Goal: Task Accomplishment & Management: Manage account settings

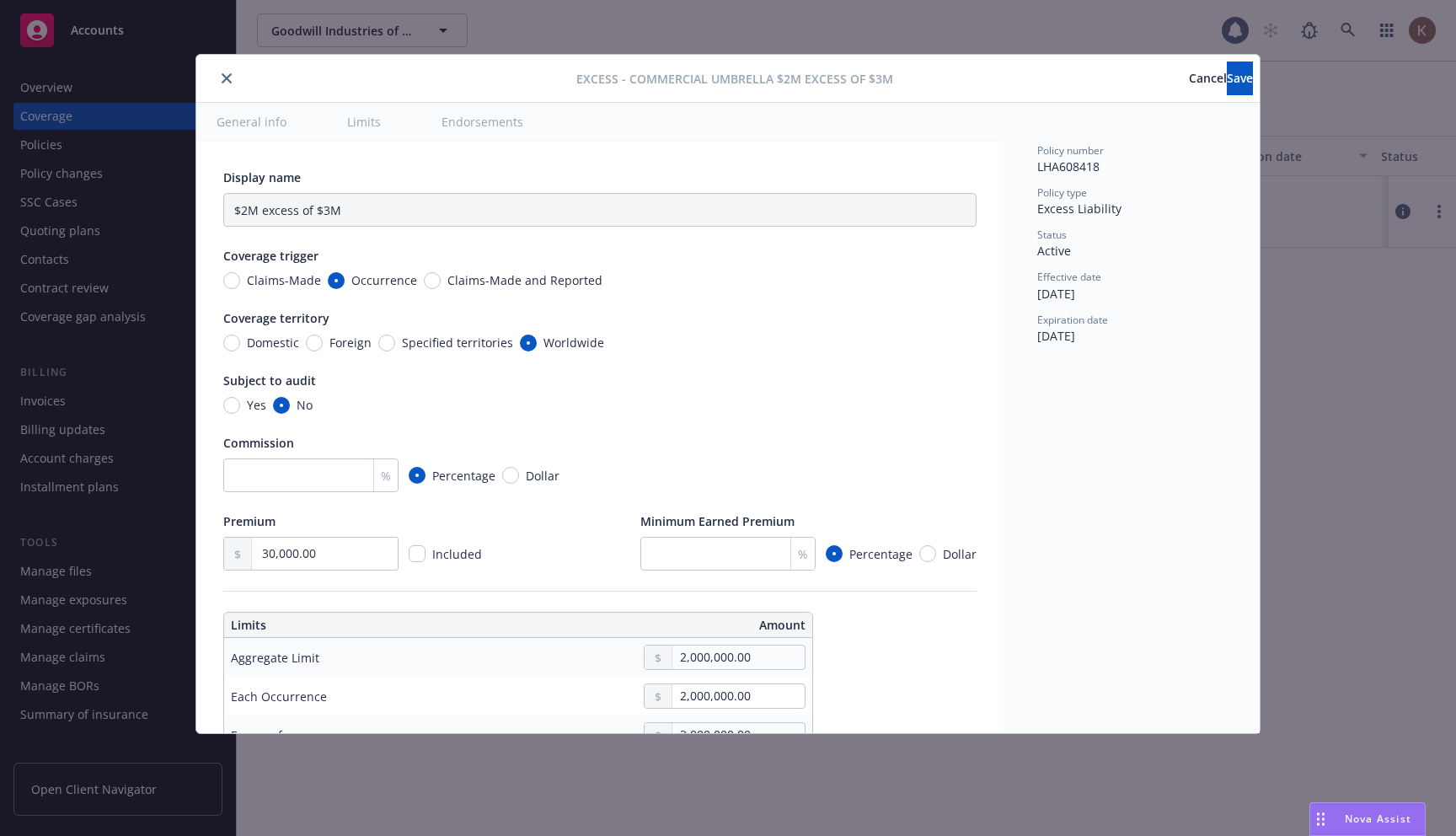
type input "Commercial Umbrella $2M excess of $3M"
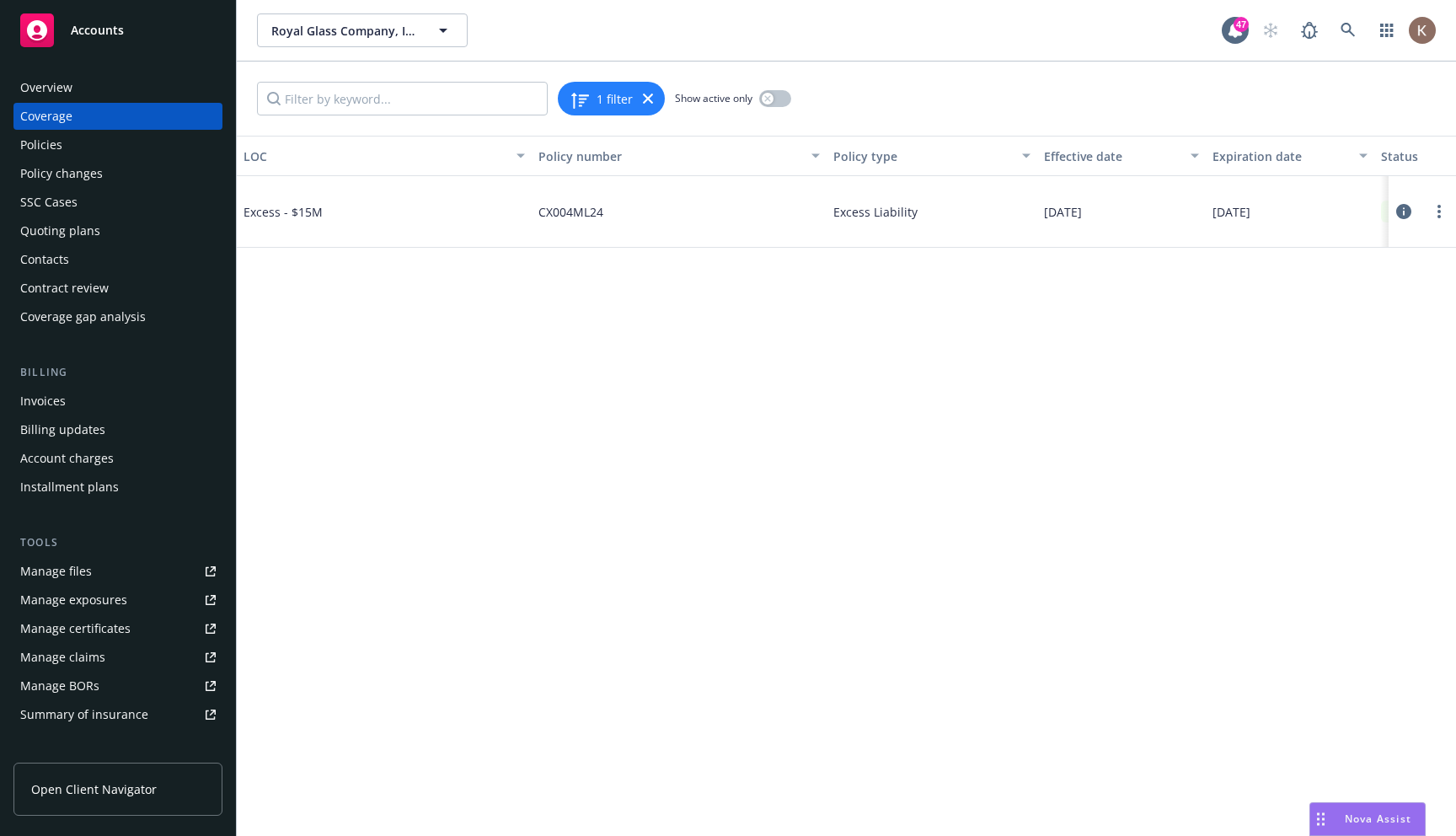
click at [1403, 213] on icon at bounding box center [1403, 211] width 15 height 15
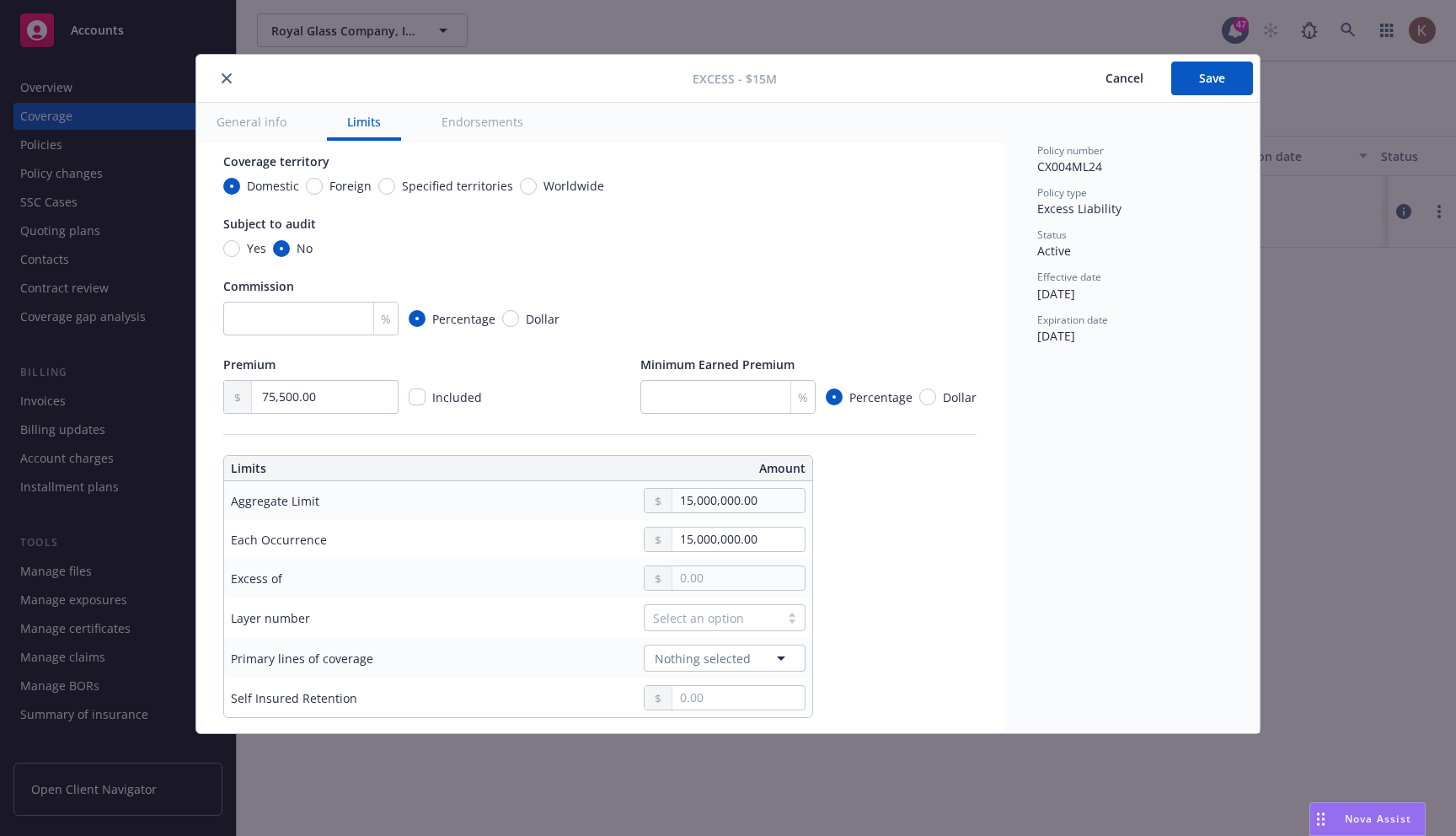
scroll to position [156, 0]
click at [691, 536] on input "15,000,000.00" at bounding box center [739, 540] width 132 height 23
type textarea "x"
type input "1,000,000.00"
click at [704, 611] on button "$1,000,000.00" at bounding box center [732, 613] width 145 height 31
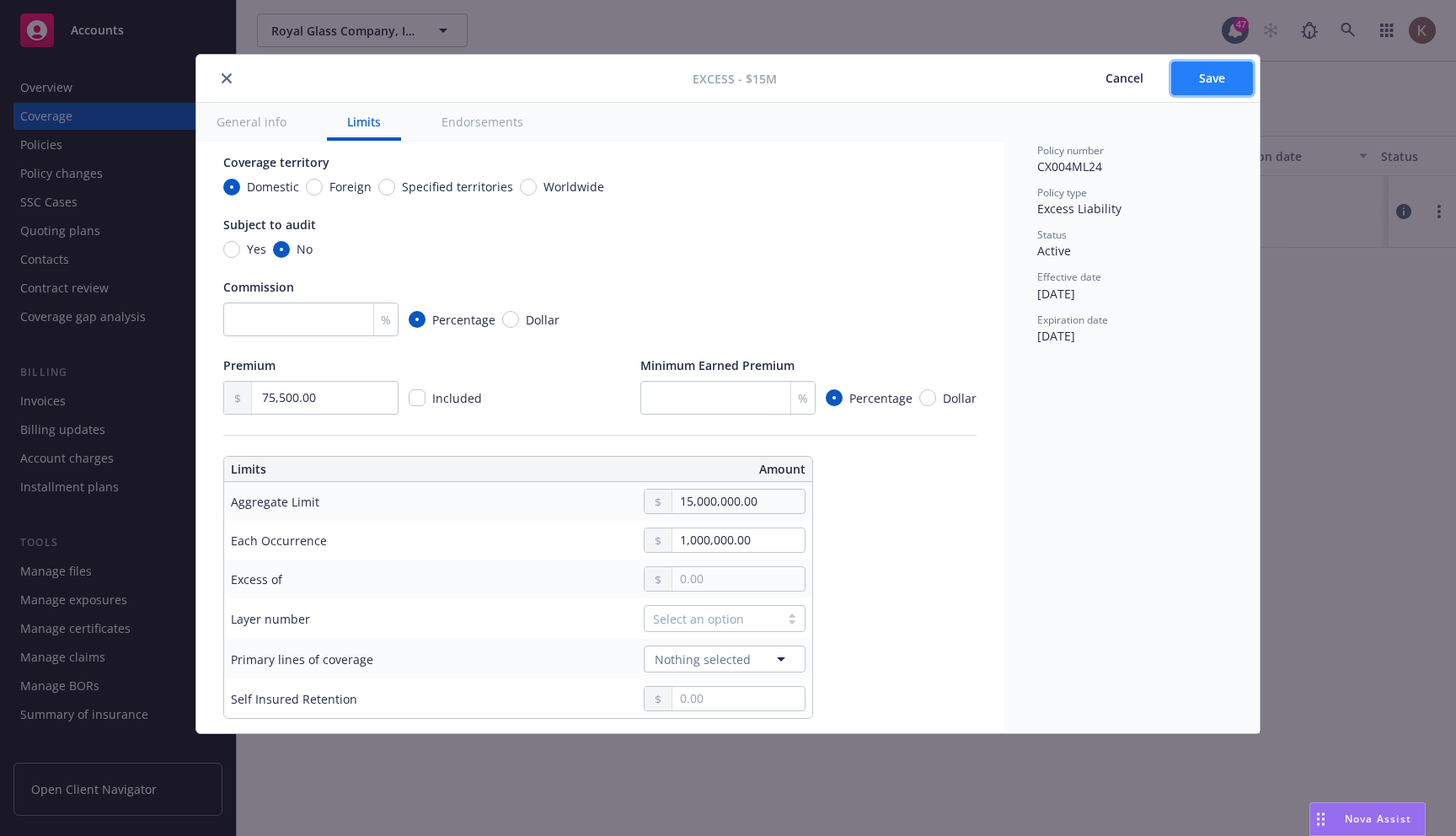
click at [1221, 94] on button "Save" at bounding box center [1212, 78] width 82 height 34
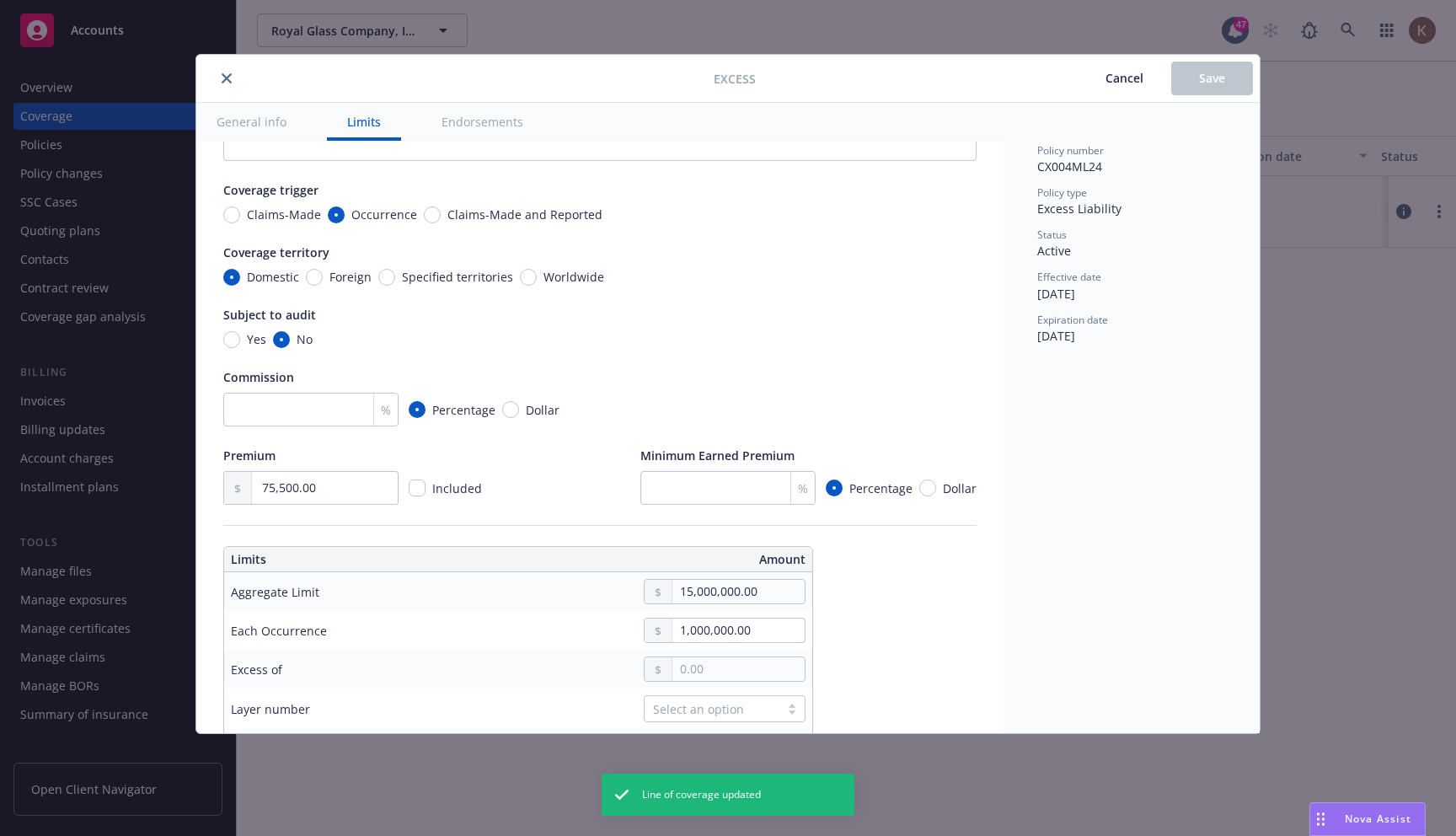
scroll to position [67, 0]
click at [695, 631] on input "1,000,000.00" at bounding box center [739, 629] width 132 height 23
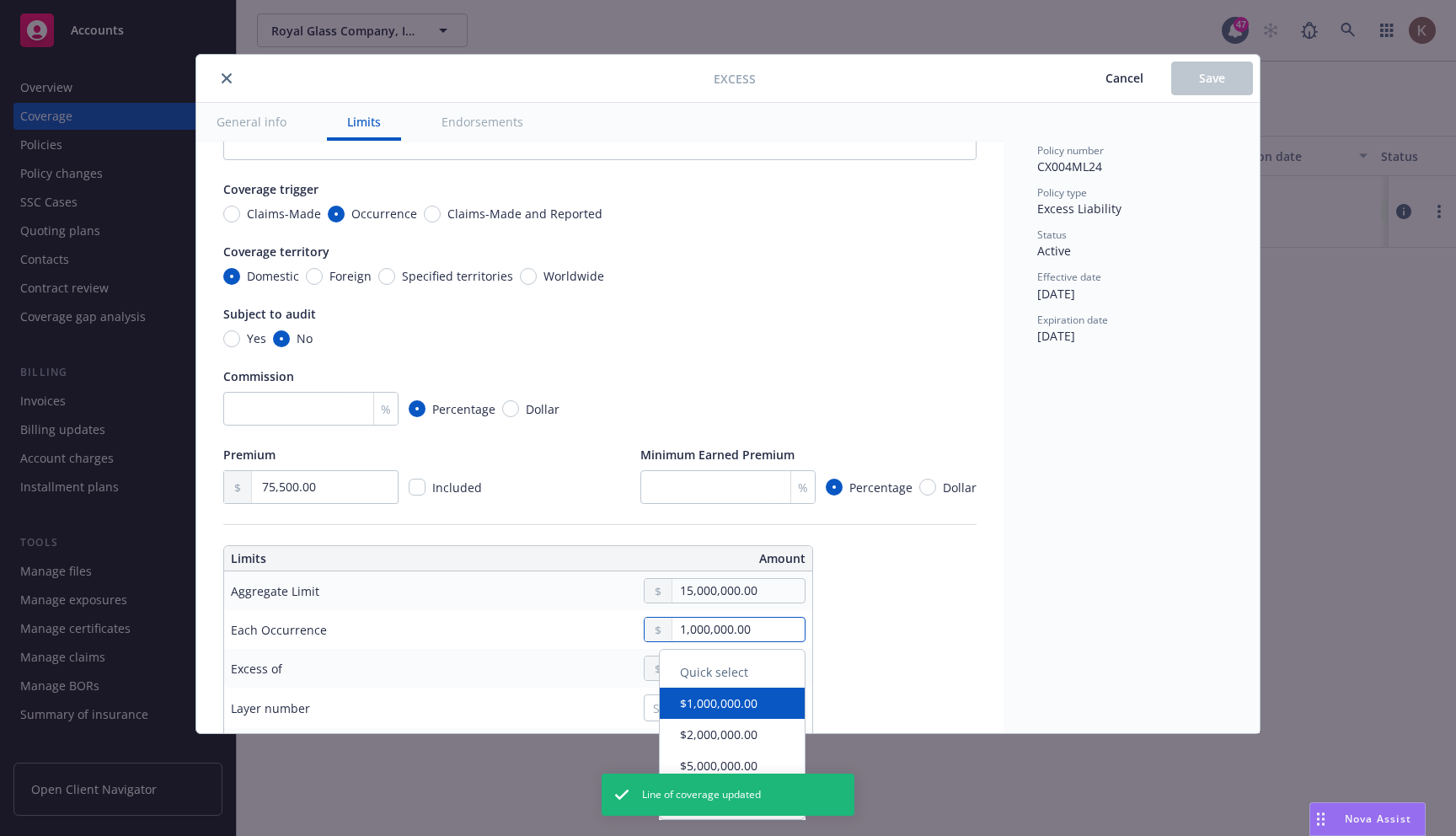
type textarea "x"
type input "100,000.00"
type textarea "x"
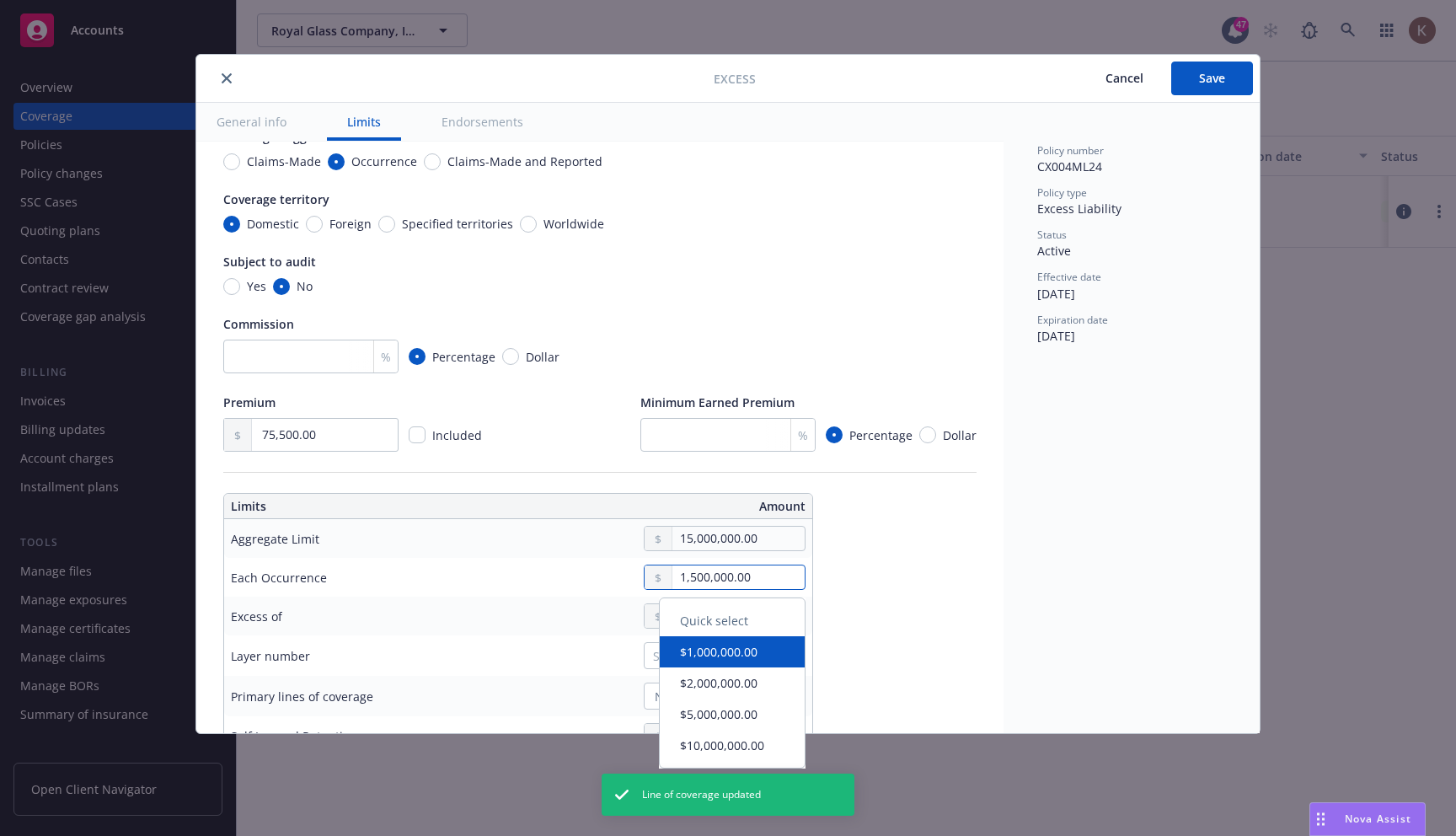
scroll to position [121, 0]
type input "1,500,000.00"
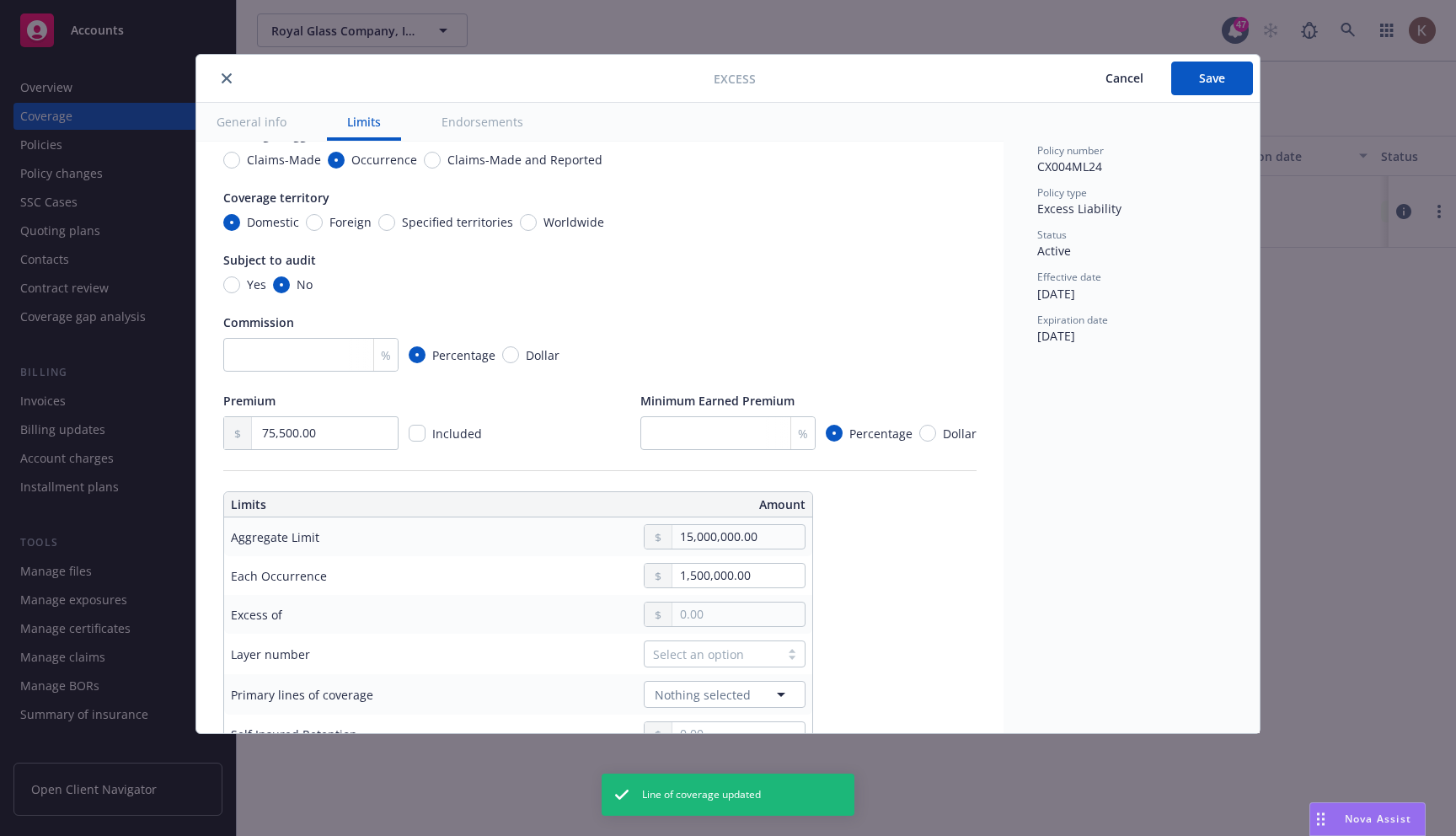
click at [879, 595] on div "Display name Coverage trigger Claims-Made Occurrence Claims-Made and Reported C…" at bounding box center [600, 703] width 754 height 1311
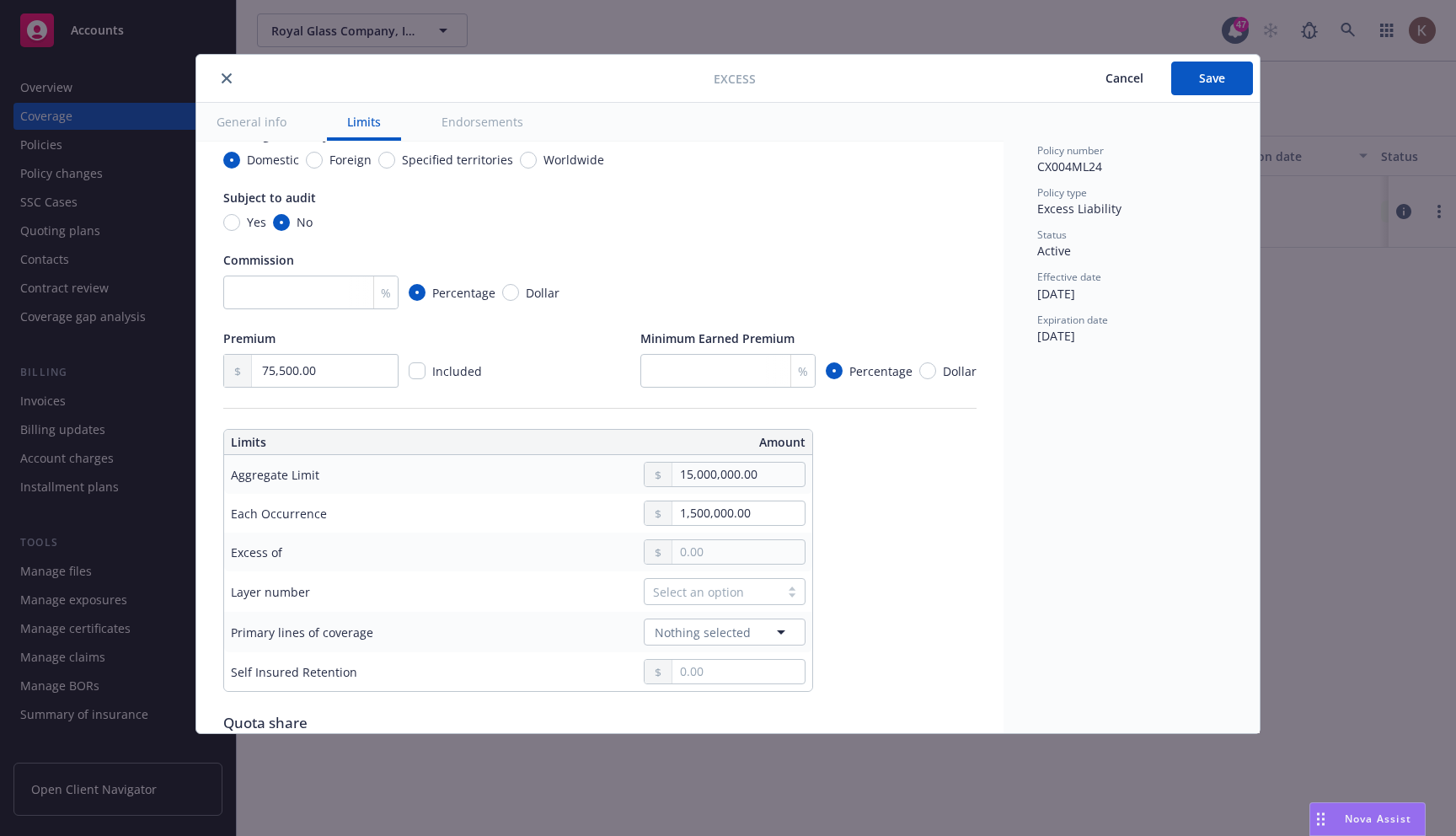
scroll to position [199, 0]
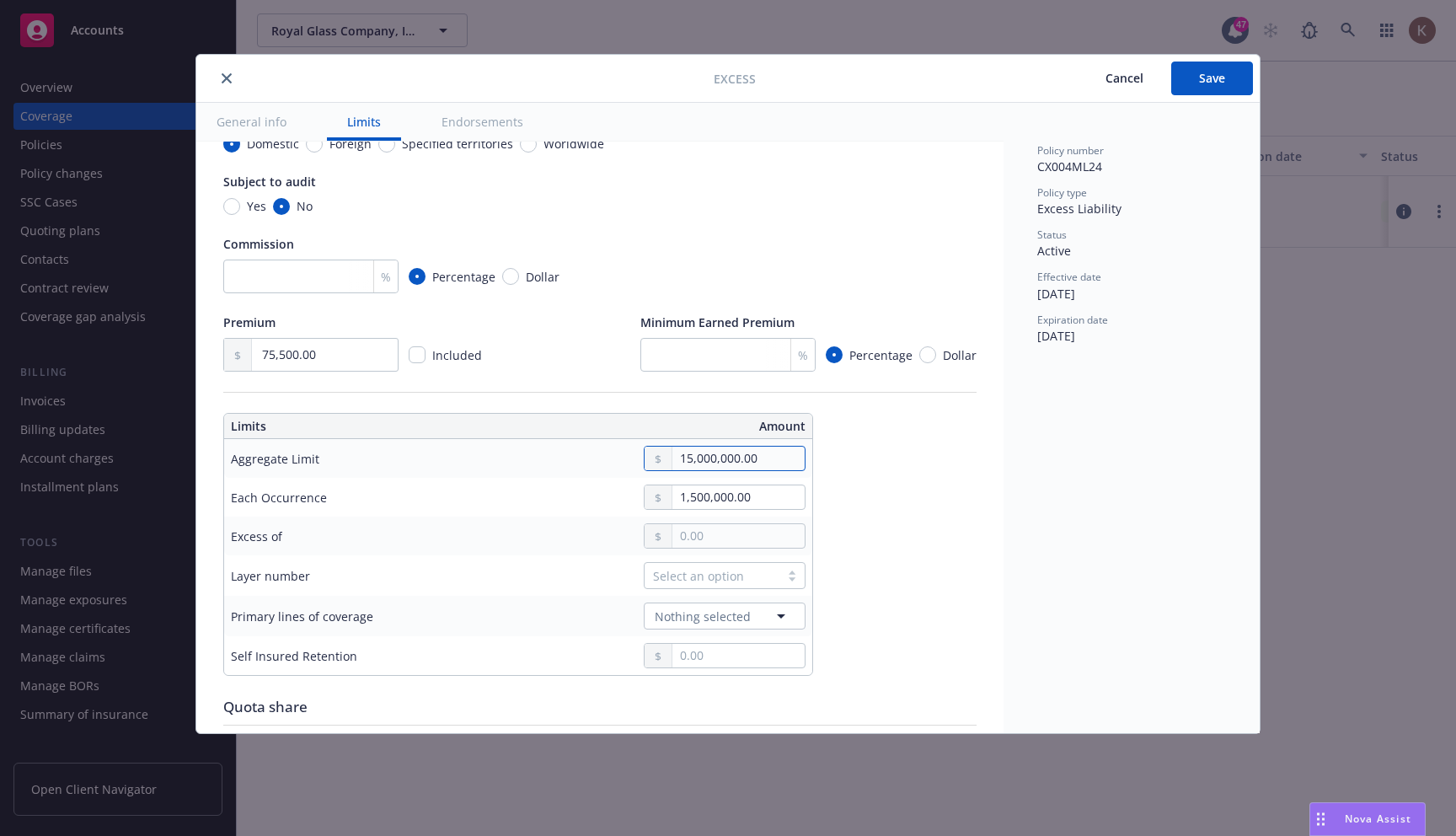
click at [694, 457] on input "15,000,000.00" at bounding box center [739, 457] width 132 height 23
type textarea "x"
type input "1,000,000.00"
click at [710, 527] on button "$1,000,000.00" at bounding box center [732, 531] width 145 height 31
click at [1219, 55] on div "Excess Cancel Save" at bounding box center [728, 78] width 1064 height 48
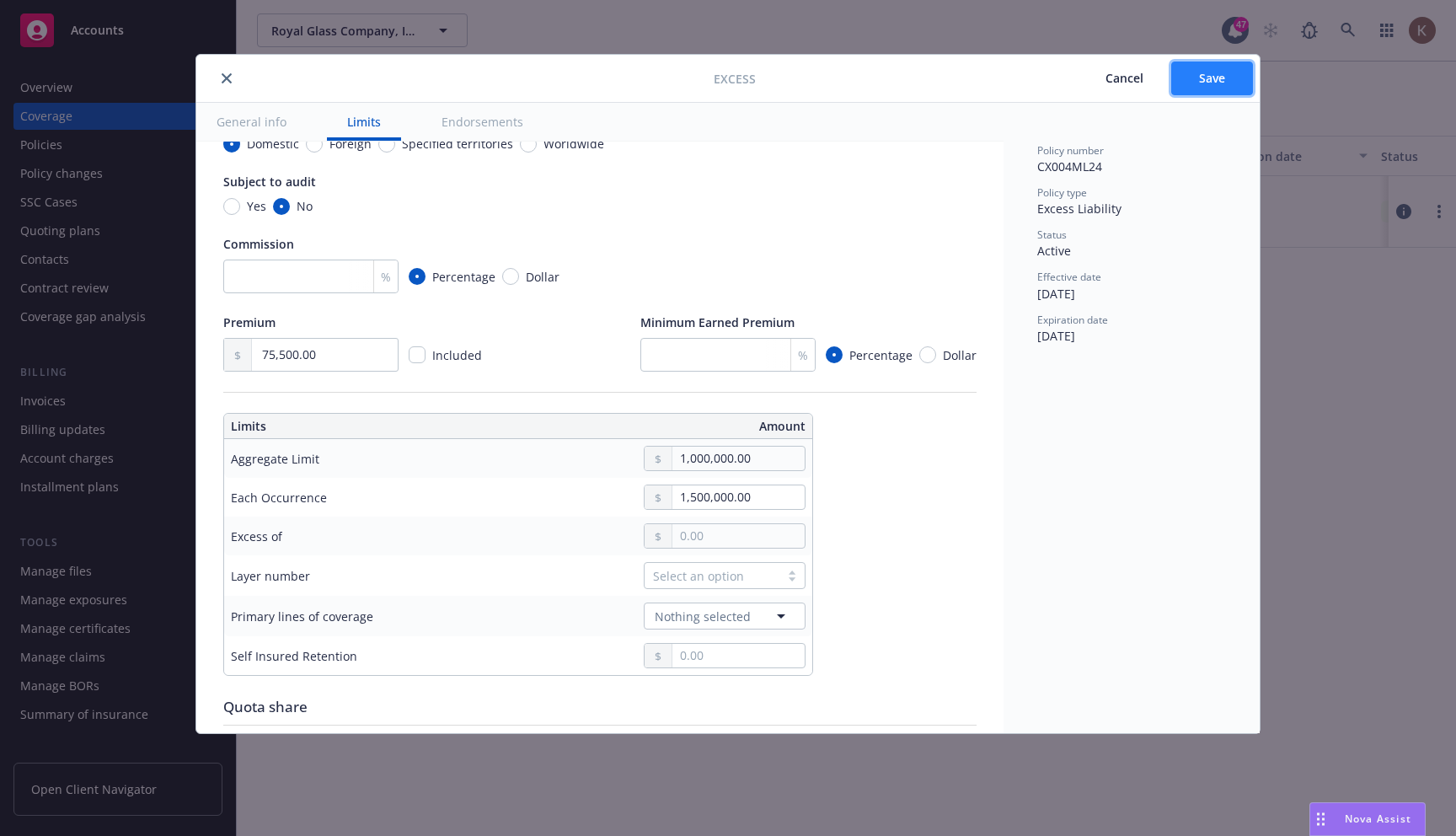
click at [1210, 77] on span "Save" at bounding box center [1212, 78] width 26 height 16
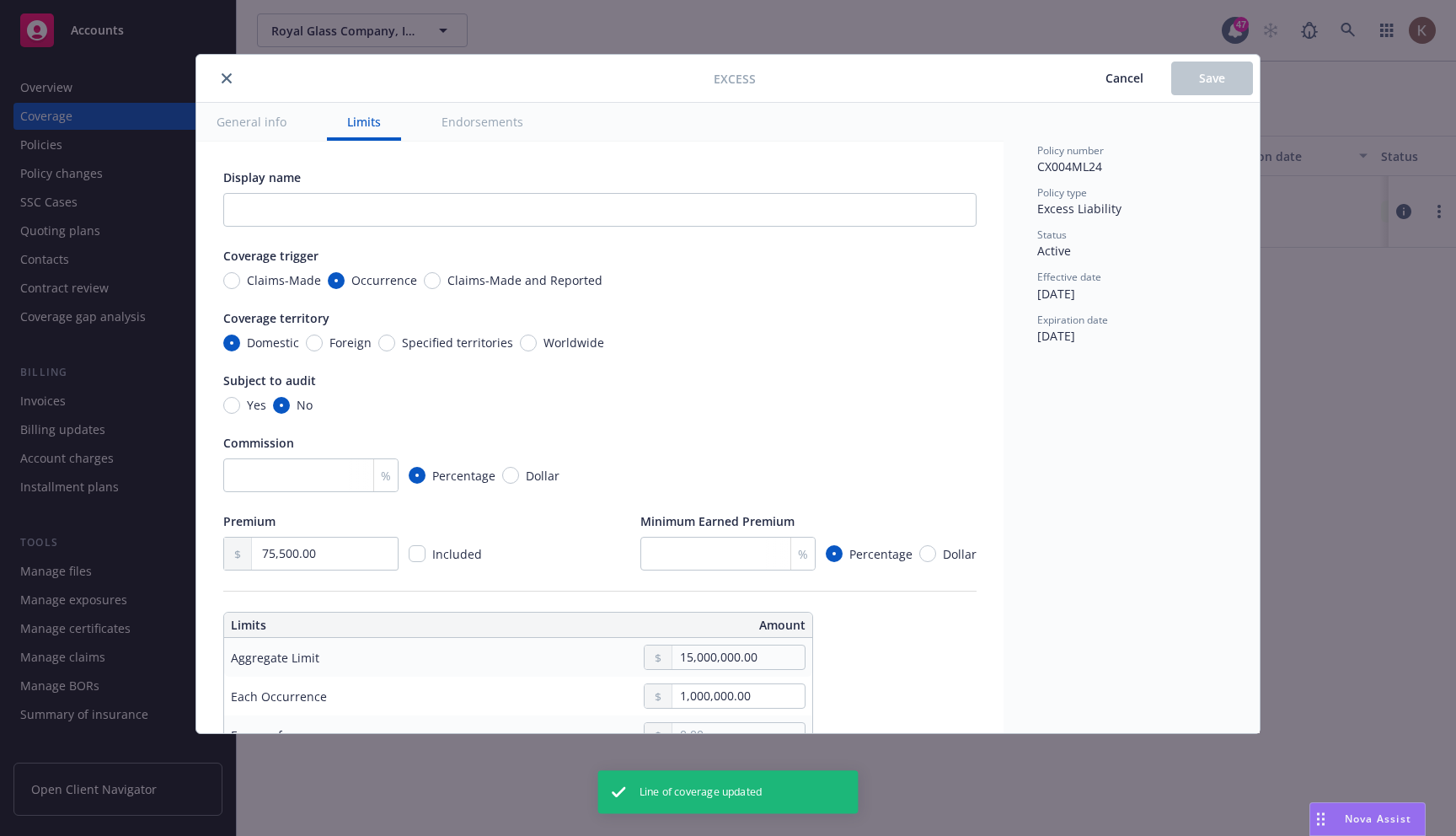
type textarea "x"
type input "1,000,000.00"
type input "1,500,000.00"
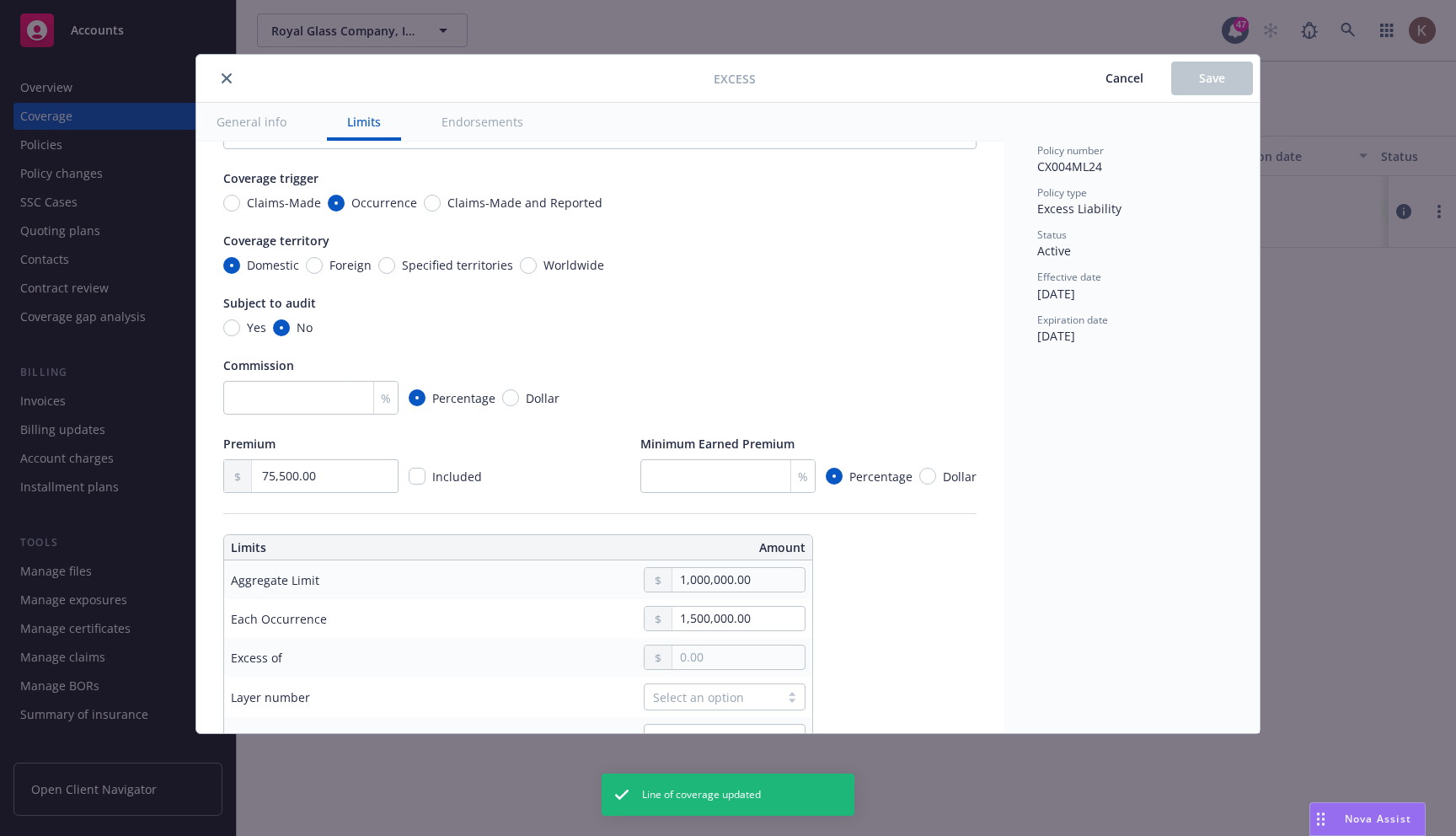
scroll to position [84, 0]
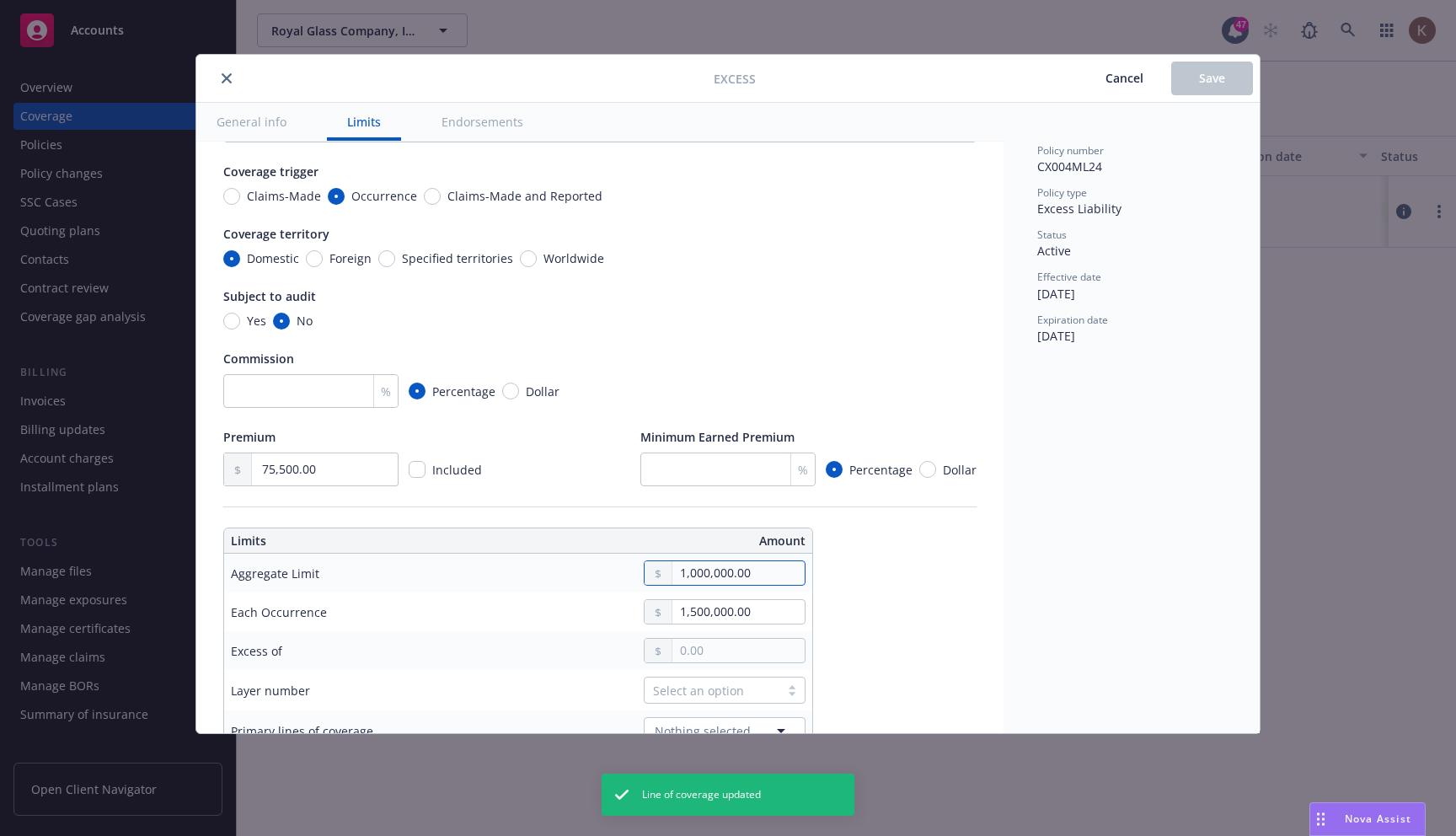
click at [693, 577] on input "1,000,000.00" at bounding box center [739, 572] width 132 height 23
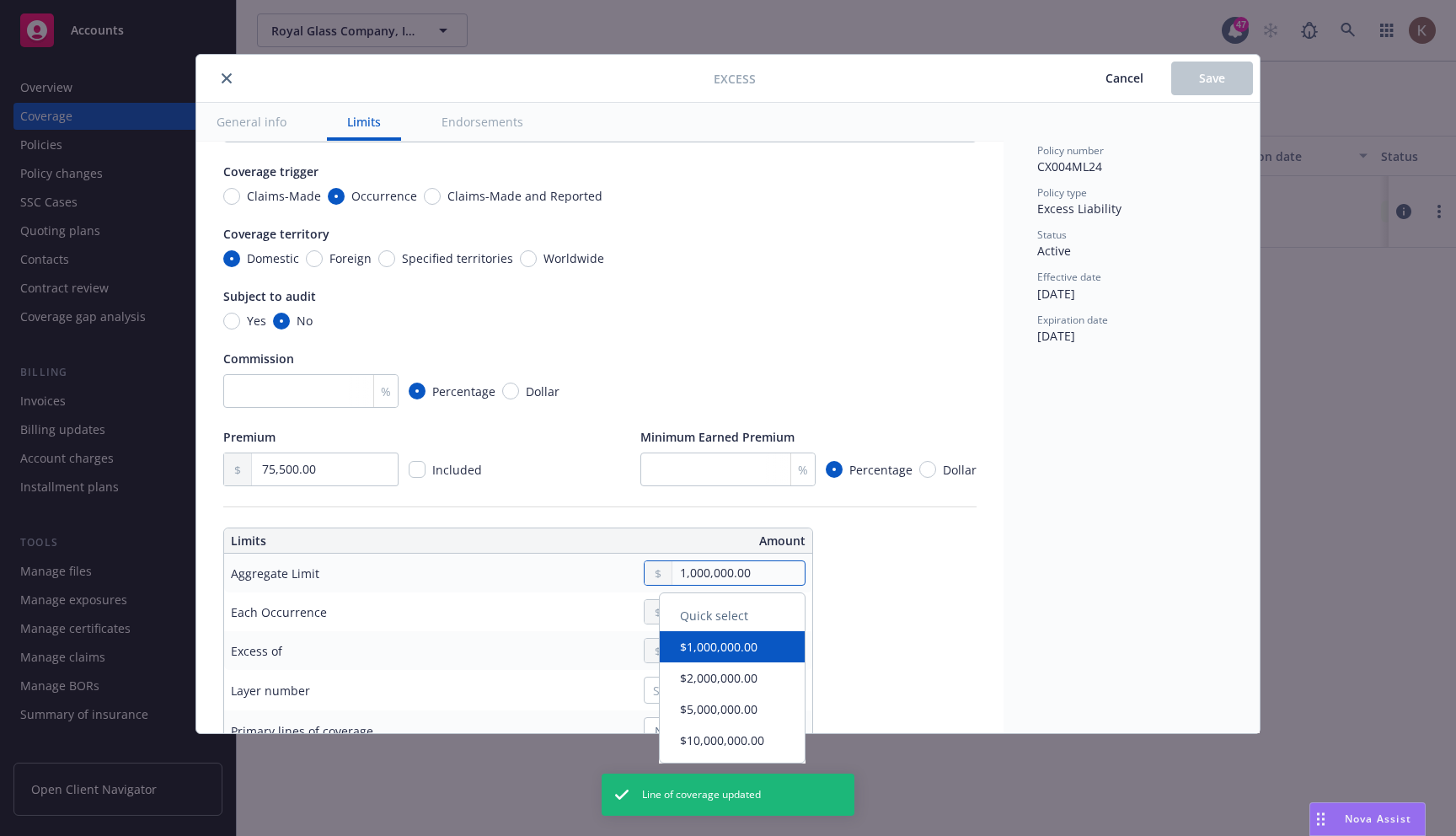
type textarea "x"
type input "100,000.00"
type textarea "x"
type input "1,500,000.00"
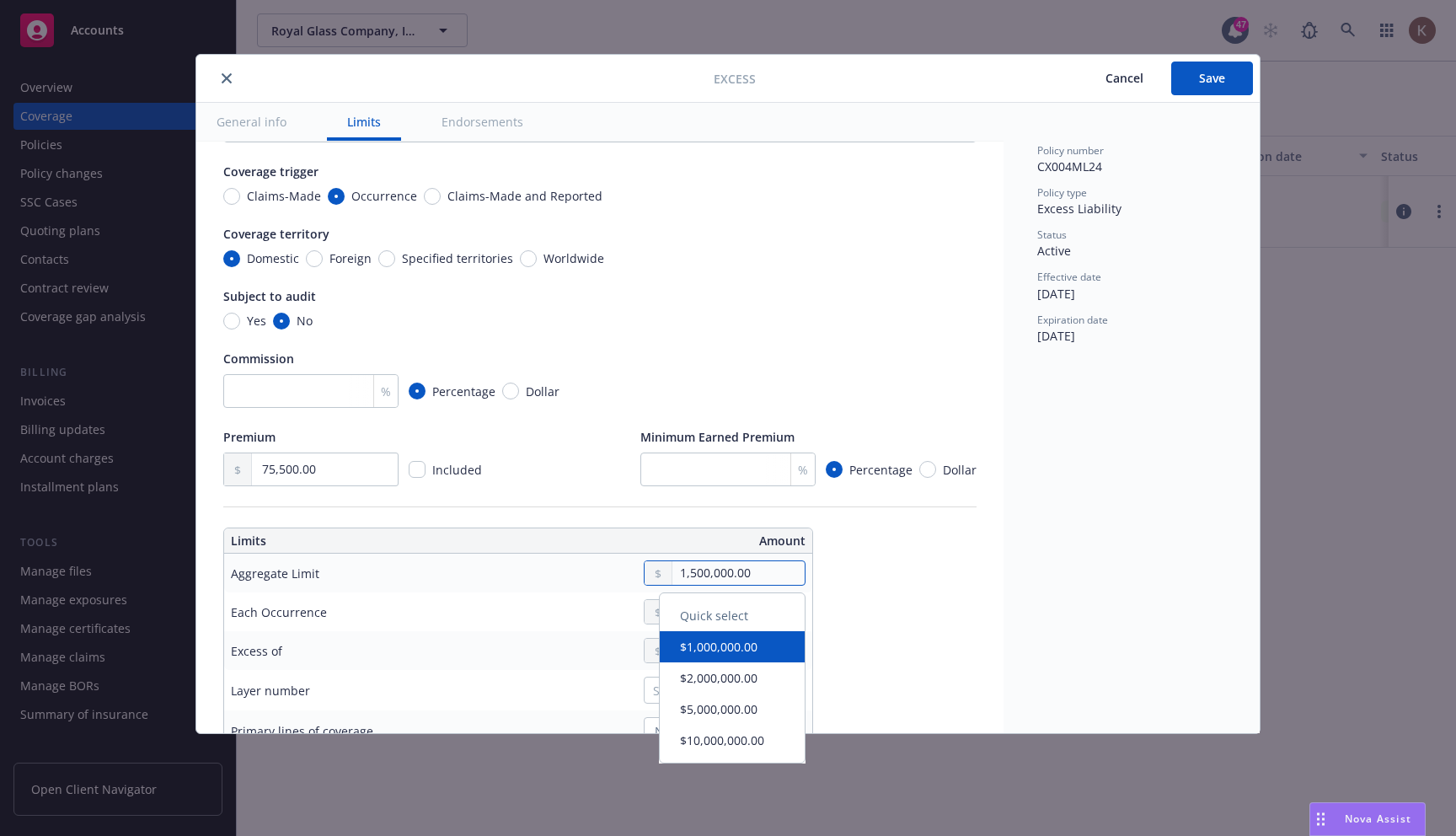
type textarea "x"
type input "1,500,000.00"
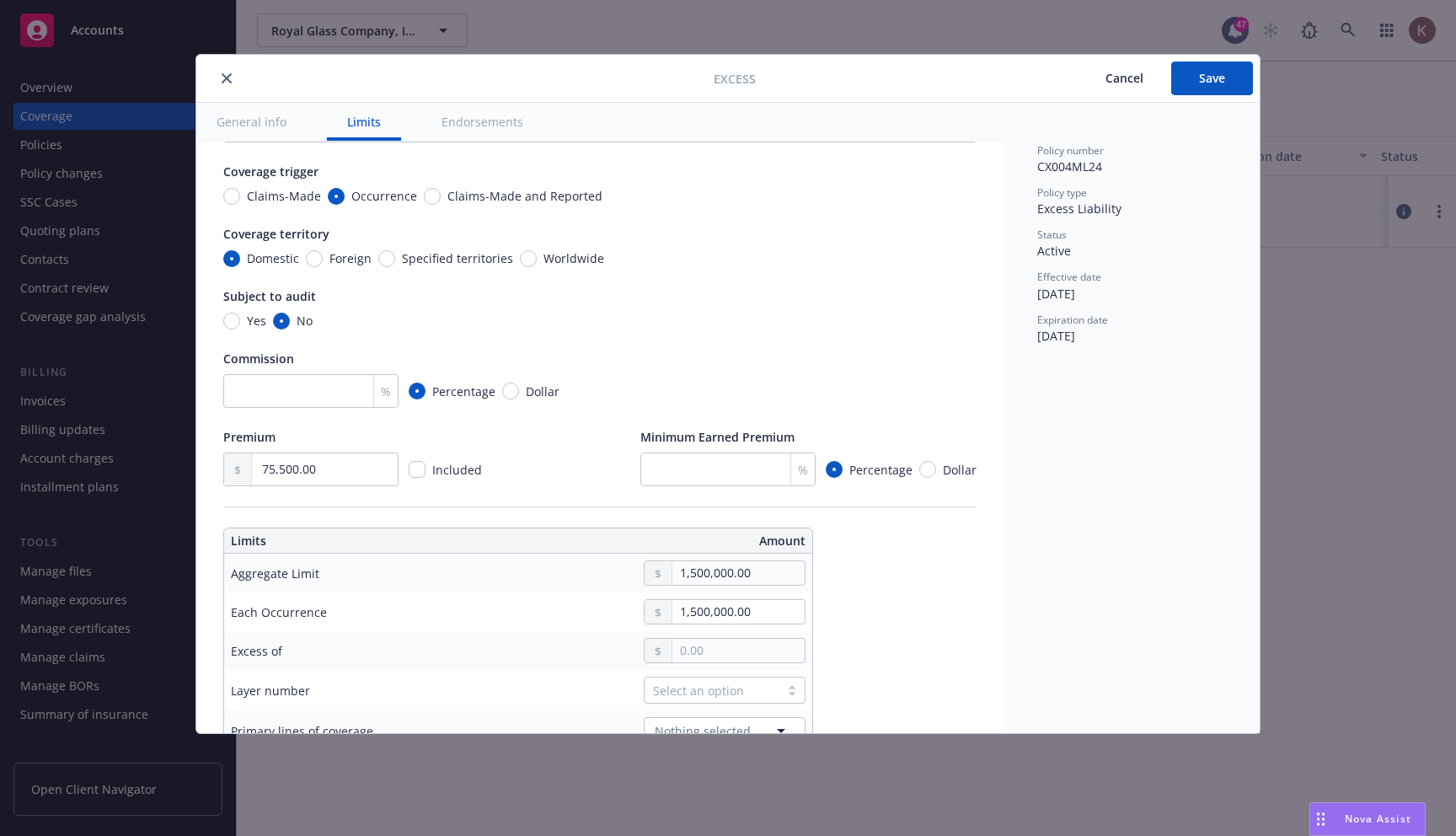
click at [945, 616] on div "Display name Coverage trigger Claims-Made Occurrence Claims-Made and Reported C…" at bounding box center [600, 740] width 754 height 1311
click at [1196, 87] on button "Save" at bounding box center [1212, 78] width 82 height 34
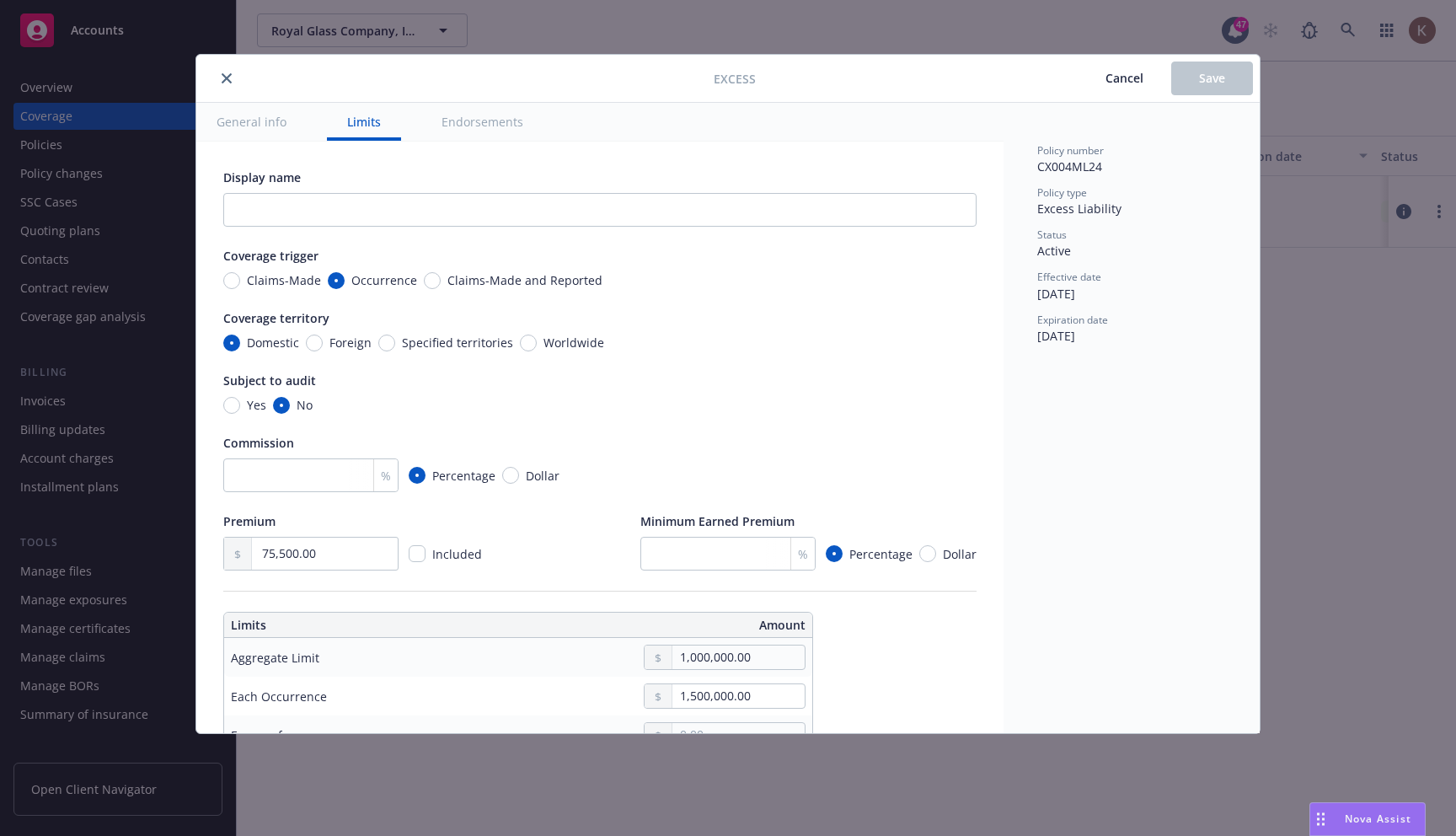
type textarea "x"
type input "1,500,000.00"
click at [230, 82] on icon "close" at bounding box center [227, 78] width 10 height 10
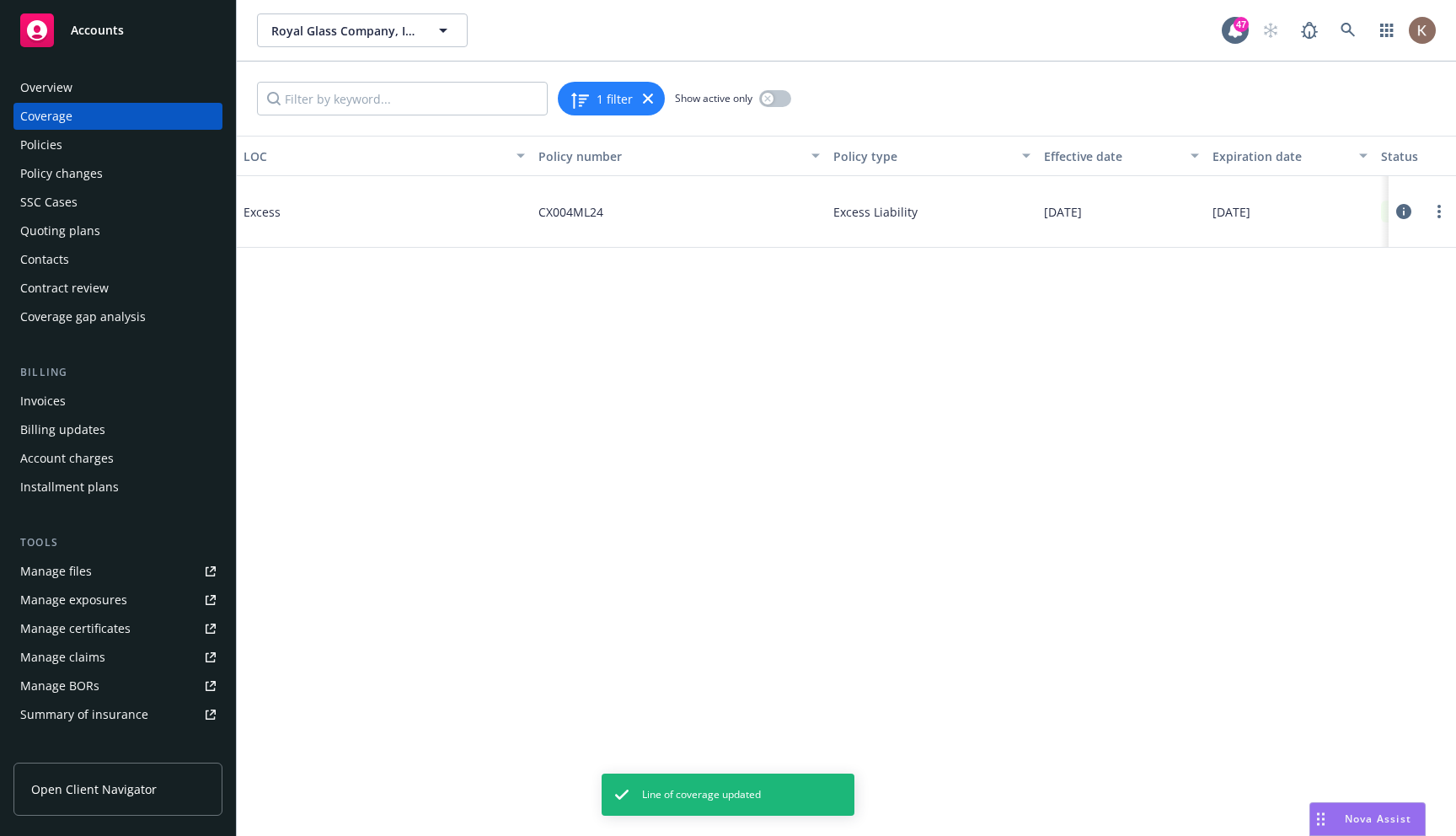
click at [899, 385] on div "LOC Policy number Policy type Effective date Expiration date Status Excess CX00…" at bounding box center [847, 485] width 1219 height 701
